Goal: Transaction & Acquisition: Download file/media

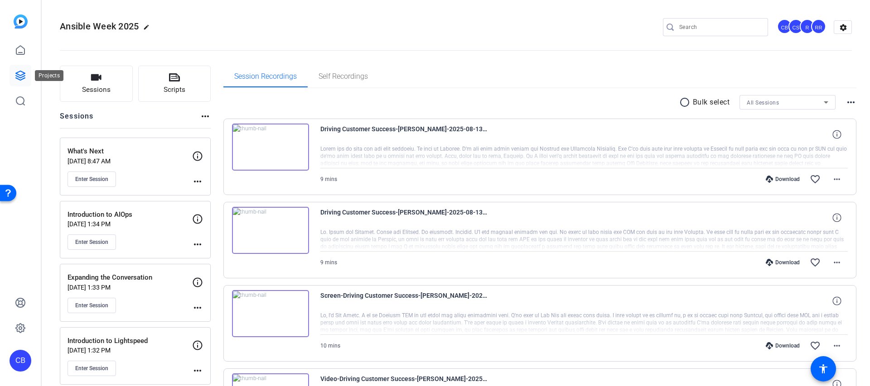
click at [14, 68] on link at bounding box center [21, 76] width 22 height 22
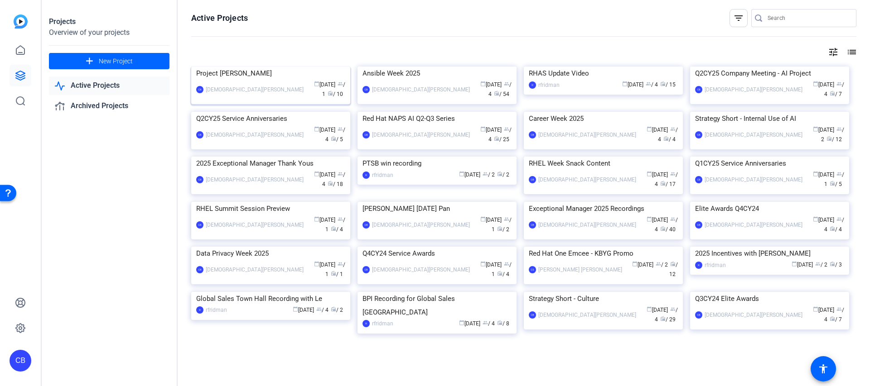
click at [256, 67] on img at bounding box center [270, 67] width 159 height 0
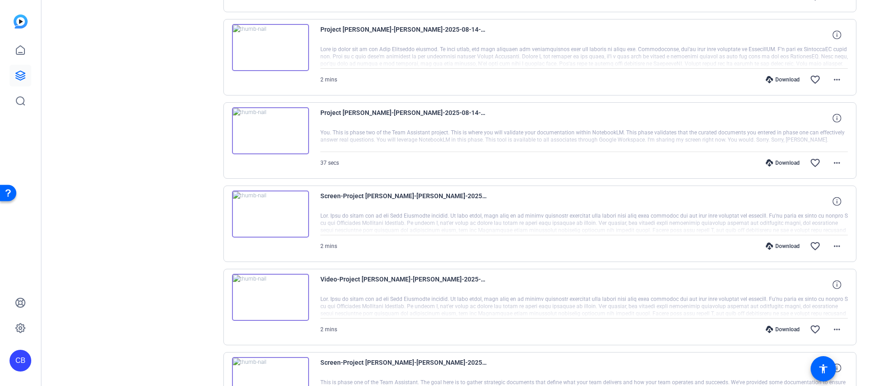
scroll to position [430, 0]
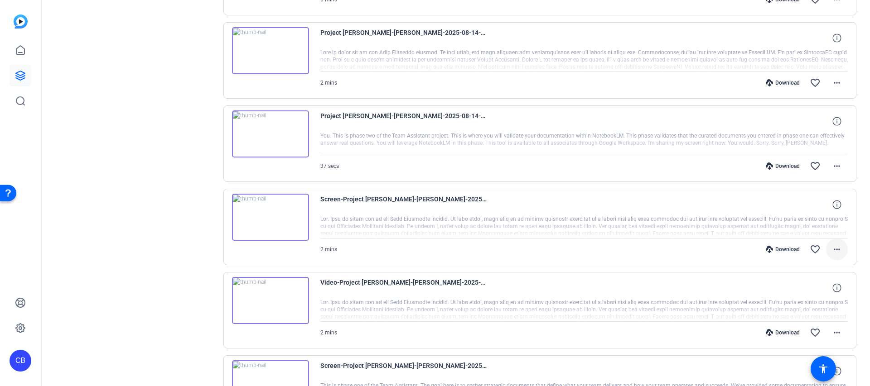
click at [842, 251] on mat-icon "more_horiz" at bounding box center [836, 249] width 11 height 11
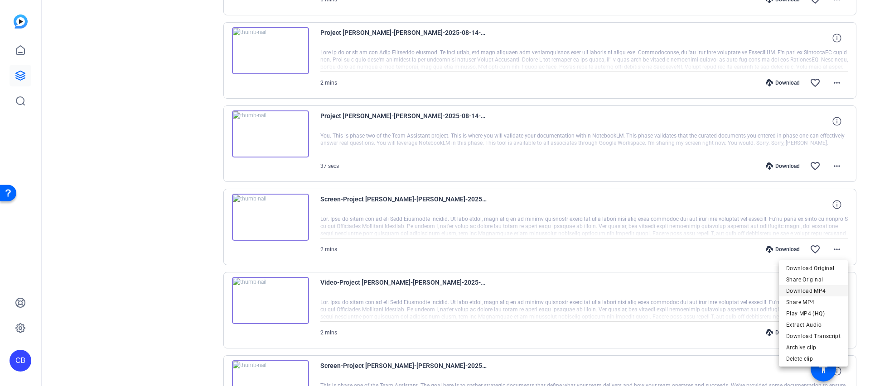
click at [819, 294] on span "Download MP4" at bounding box center [813, 291] width 54 height 11
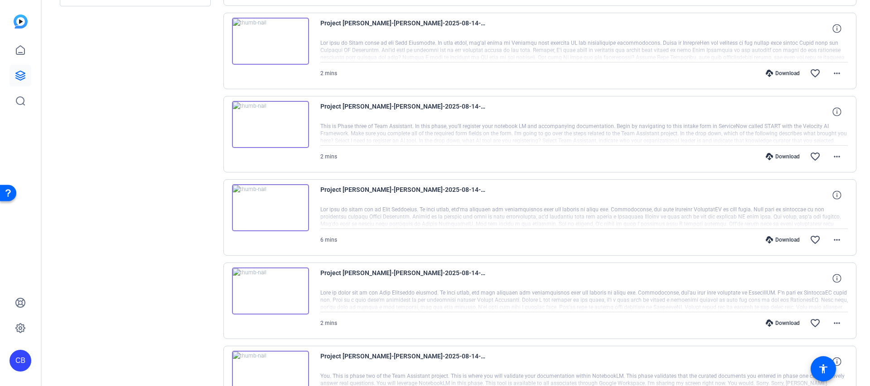
scroll to position [184, 0]
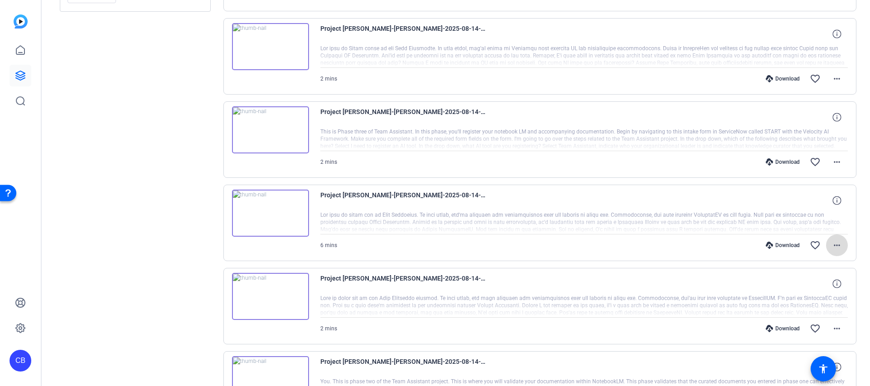
click at [838, 243] on mat-icon "more_horiz" at bounding box center [836, 245] width 11 height 11
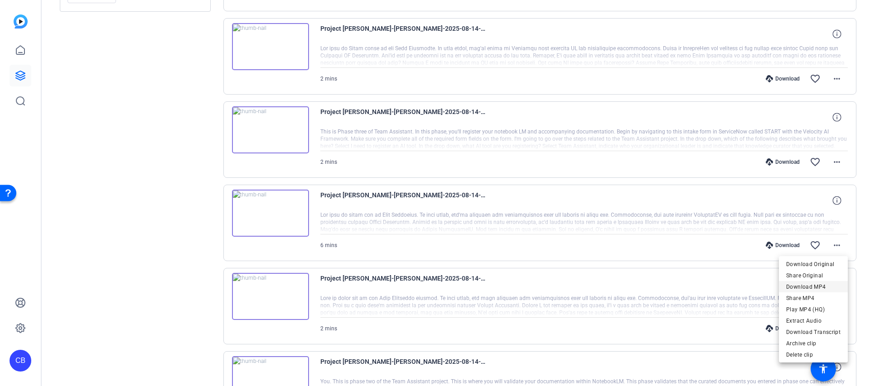
click at [826, 285] on span "Download MP4" at bounding box center [813, 287] width 54 height 11
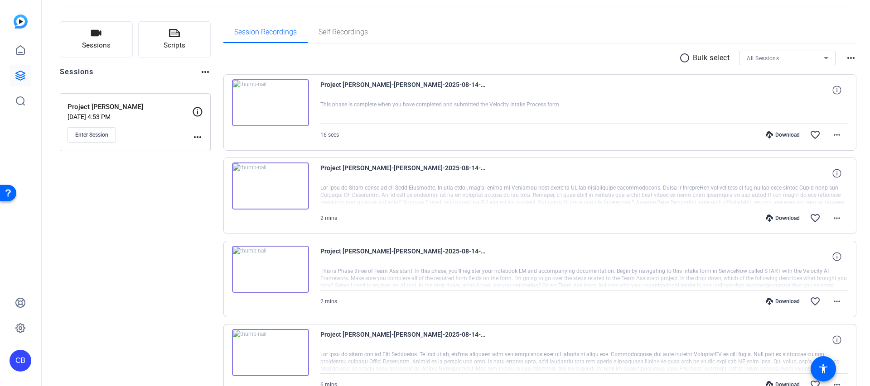
scroll to position [0, 0]
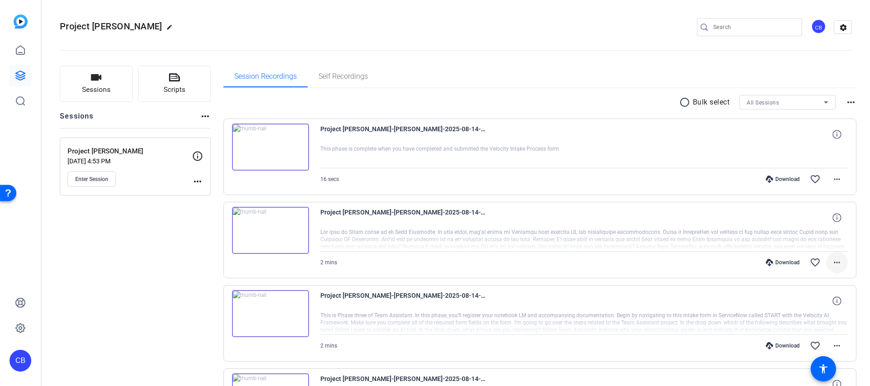
click at [834, 262] on mat-icon "more_horiz" at bounding box center [836, 262] width 11 height 11
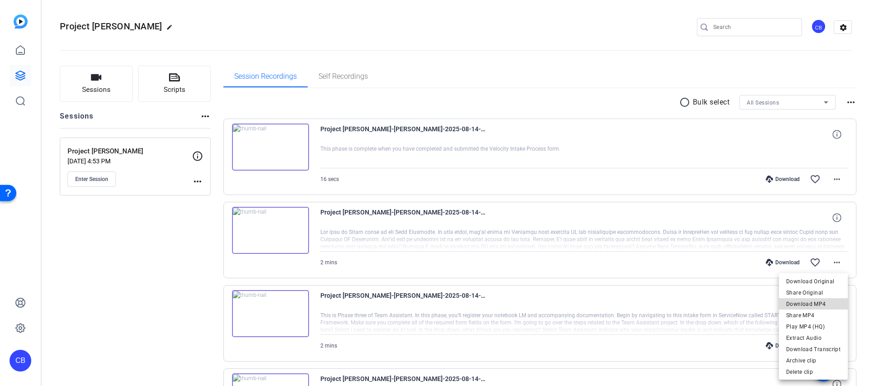
click at [820, 307] on span "Download MP4" at bounding box center [813, 304] width 54 height 11
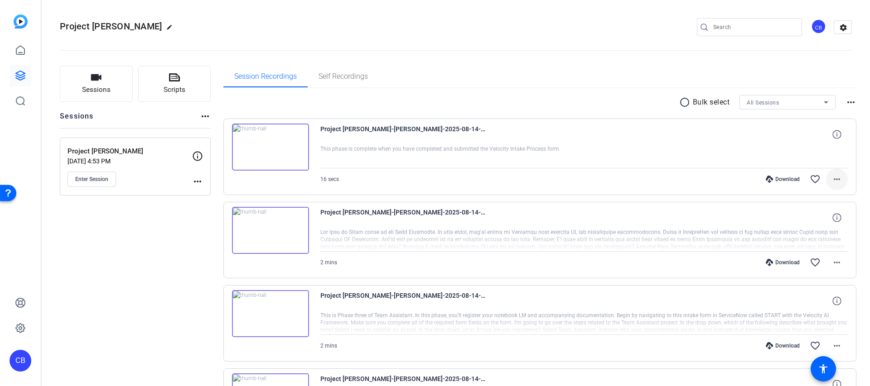
click at [836, 178] on mat-icon "more_horiz" at bounding box center [836, 179] width 11 height 11
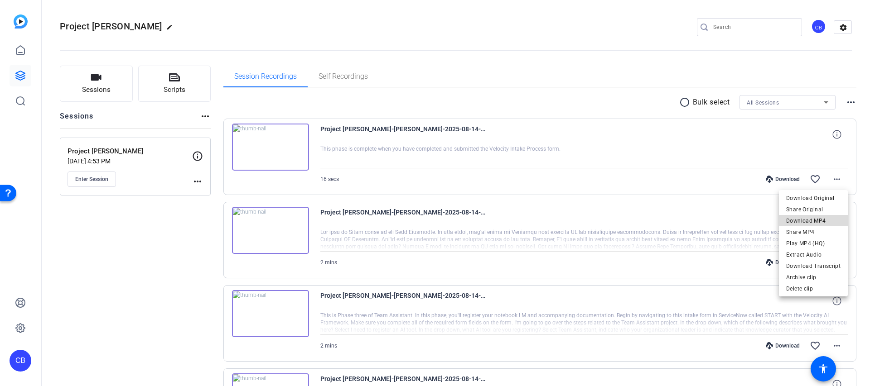
click at [816, 223] on span "Download MP4" at bounding box center [813, 221] width 54 height 11
